Goal: Task Accomplishment & Management: Manage account settings

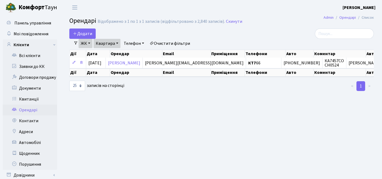
select select "25"
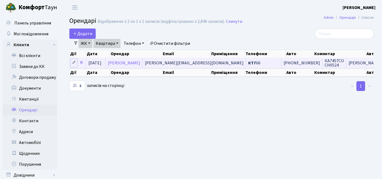
click at [73, 63] on icon at bounding box center [74, 63] width 4 height 4
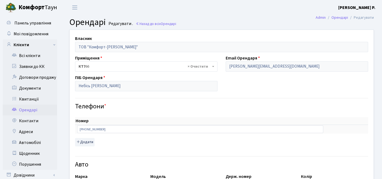
select select "1017"
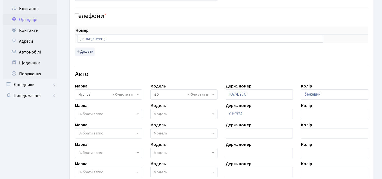
scroll to position [121, 0]
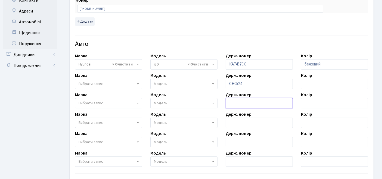
click at [257, 105] on input "text" at bounding box center [259, 103] width 67 height 10
paste input "АА6008YD"
type input "АА6008YD"
click at [97, 103] on span "Вибрати запис" at bounding box center [91, 103] width 24 height 5
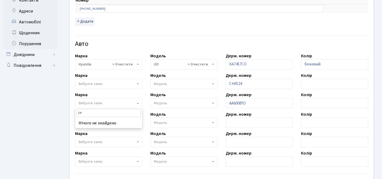
type input "z"
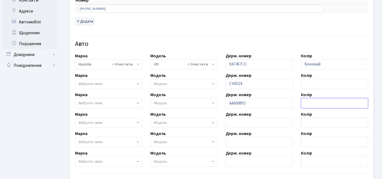
click at [315, 107] on input "text" at bounding box center [334, 103] width 67 height 10
click at [315, 101] on input "text" at bounding box center [334, 103] width 67 height 10
type input "білий"
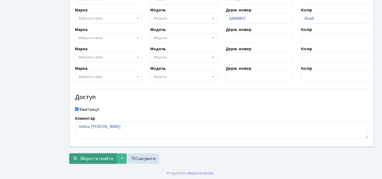
click at [98, 159] on span "Зберегти і вийти" at bounding box center [96, 159] width 33 height 6
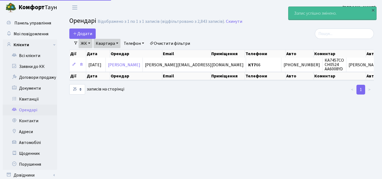
select select "25"
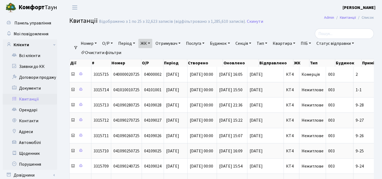
select select "25"
